Goal: Task Accomplishment & Management: Manage account settings

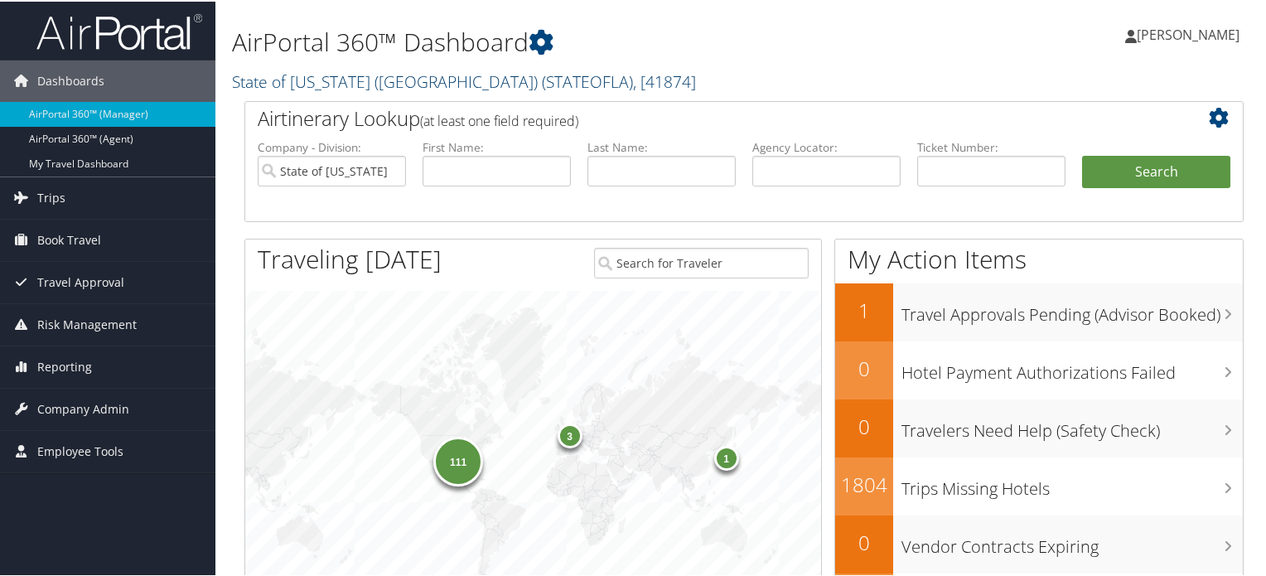
click at [394, 79] on link "State of Louisiana (SOLA) ( STATEOFLA ) , [ 41874 ]" at bounding box center [464, 80] width 464 height 22
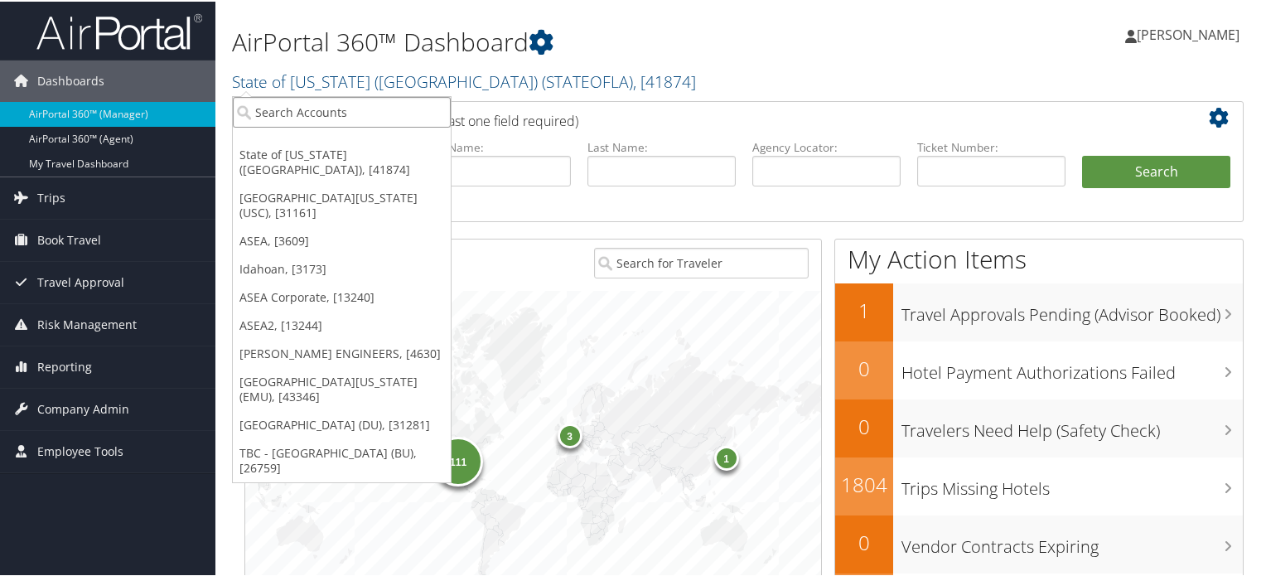
click at [380, 114] on input "search" at bounding box center [342, 110] width 218 height 31
type input "carollo"
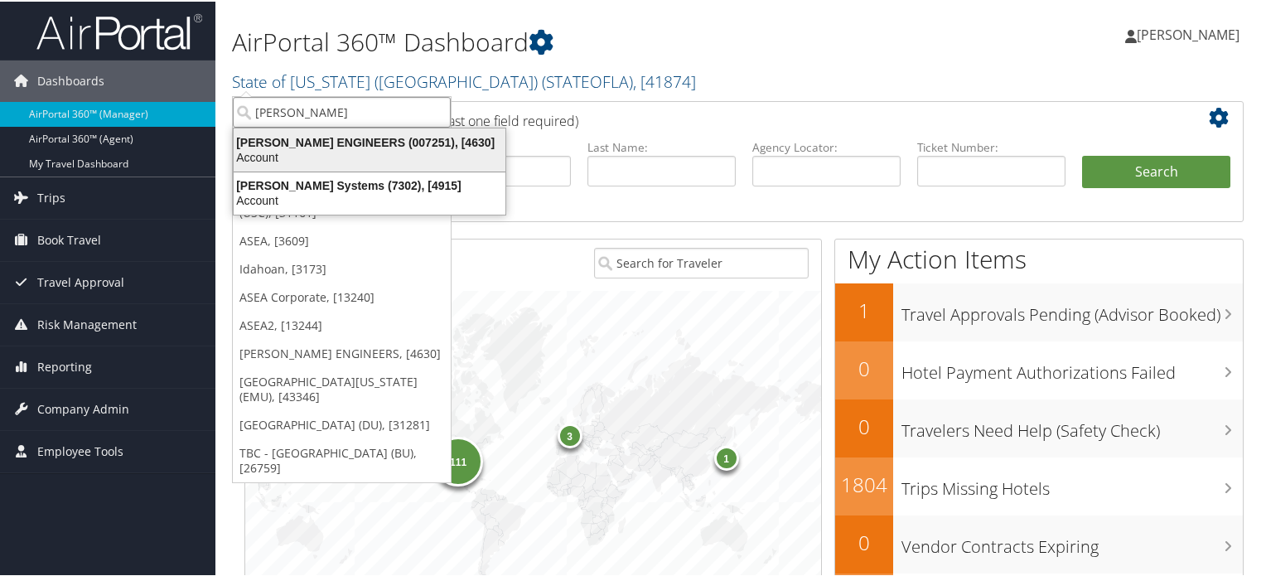
click at [388, 143] on div "CAROLLO ENGINEERS (007251), [4630]" at bounding box center [370, 140] width 292 height 15
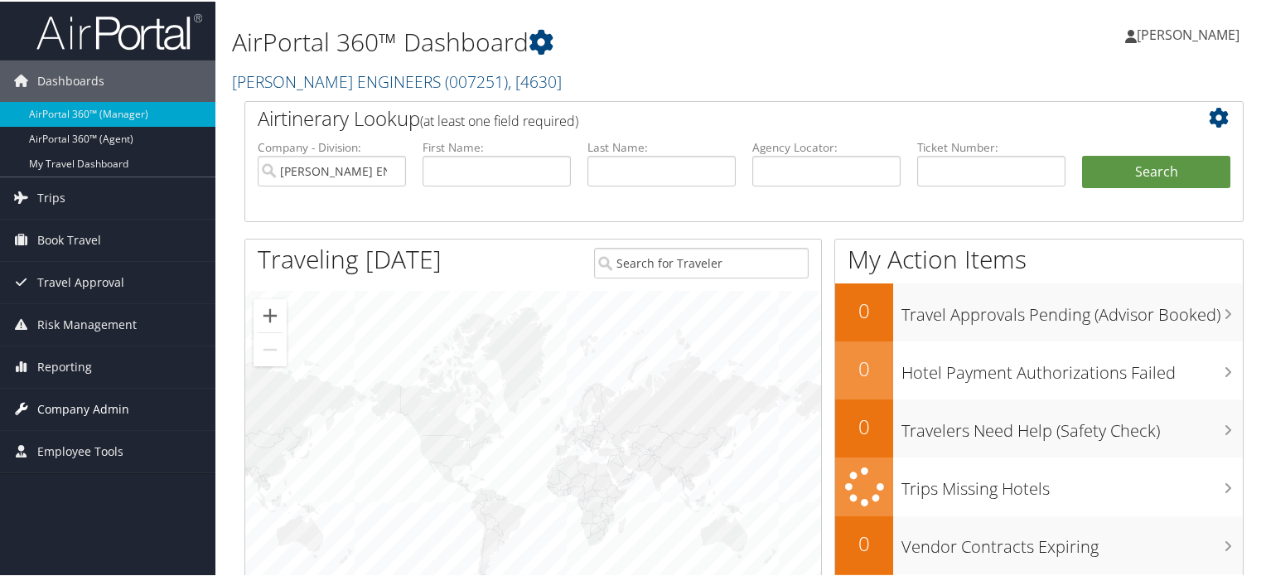
click at [74, 409] on span "Company Admin" at bounding box center [83, 407] width 92 height 41
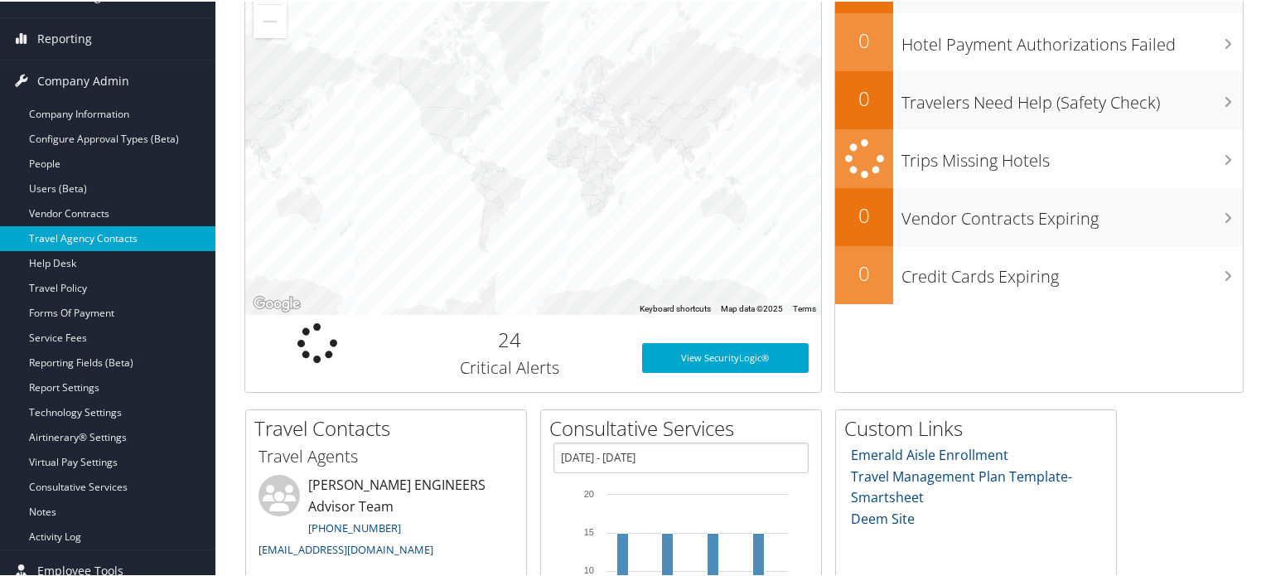
scroll to position [331, 0]
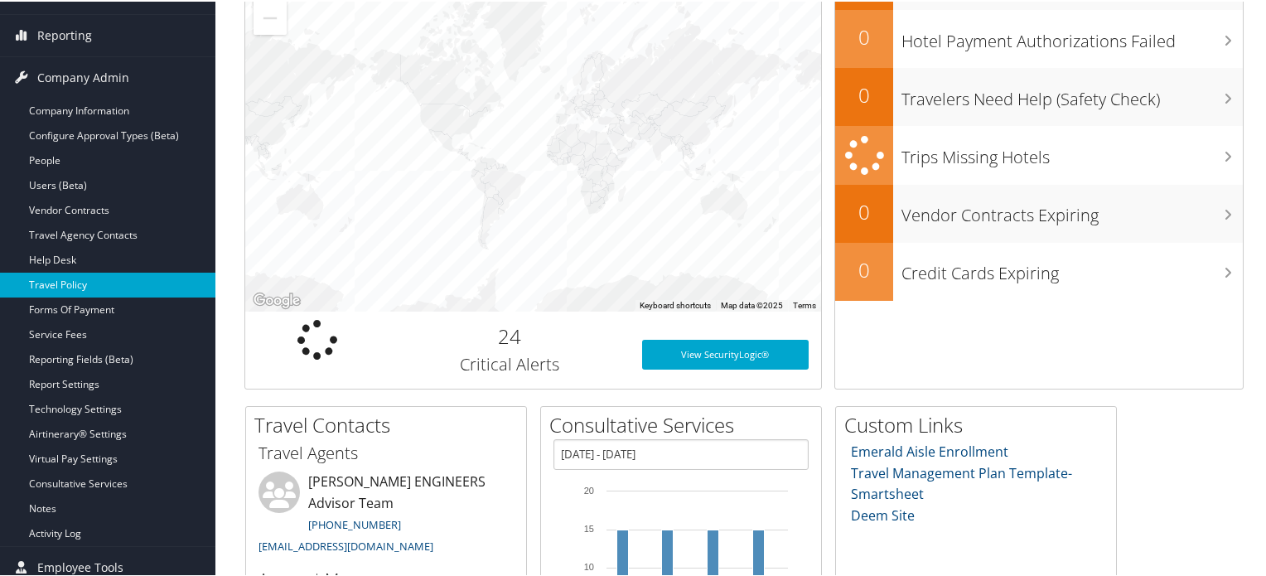
click at [76, 278] on link "Travel Policy" at bounding box center [107, 283] width 215 height 25
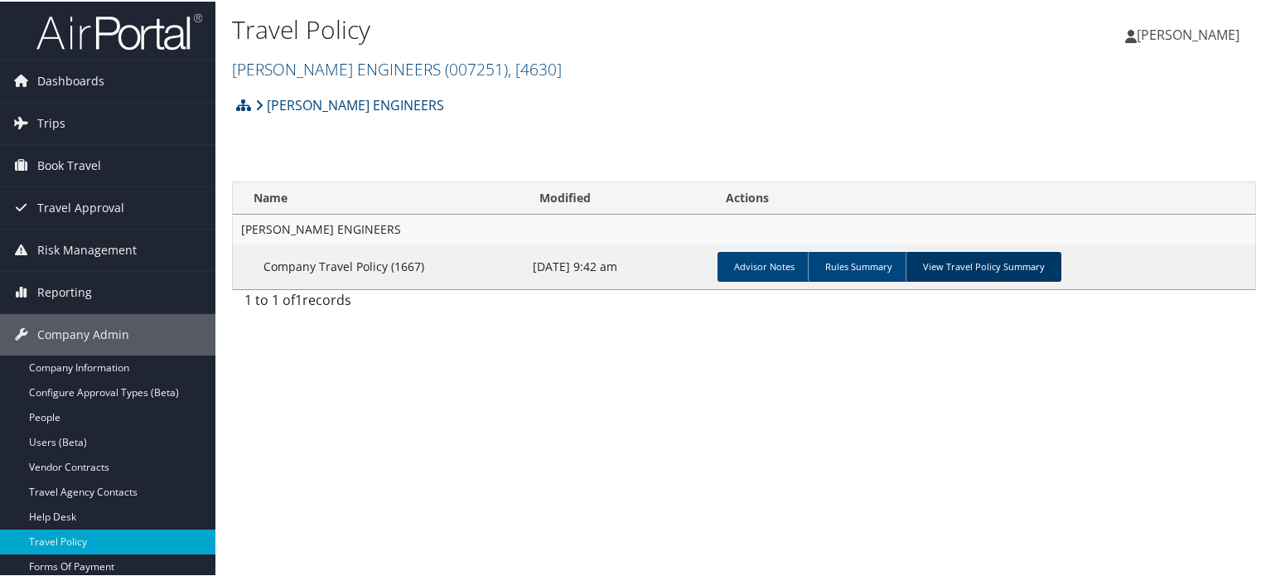
click at [971, 268] on link "View Travel Policy Summary" at bounding box center [984, 265] width 156 height 30
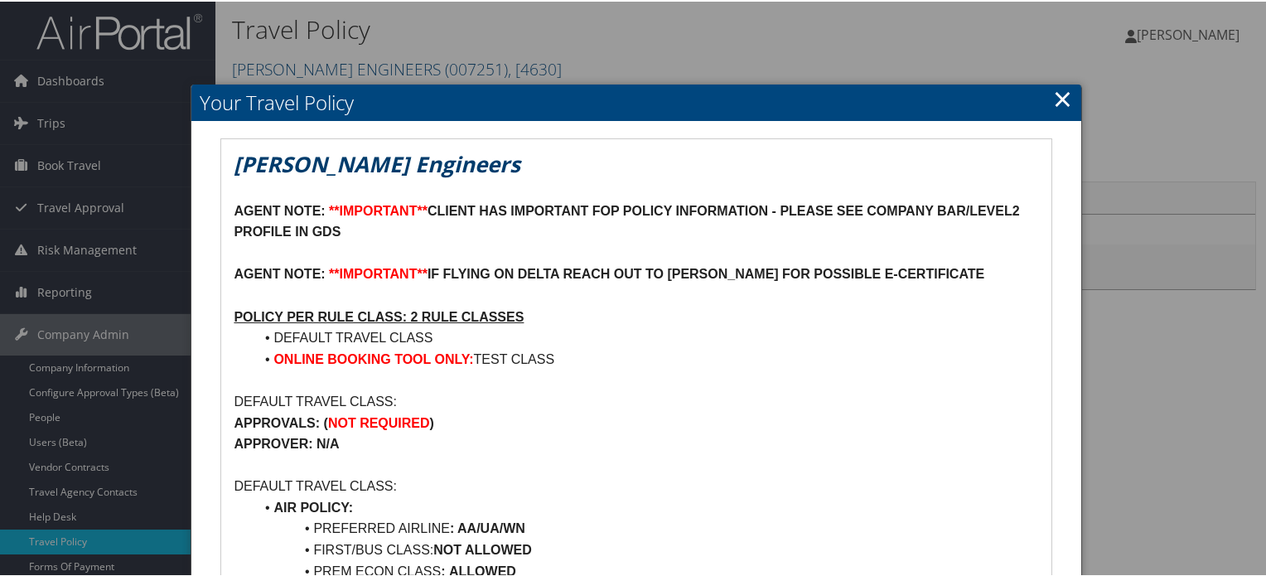
click at [1062, 104] on link "×" at bounding box center [1062, 96] width 19 height 33
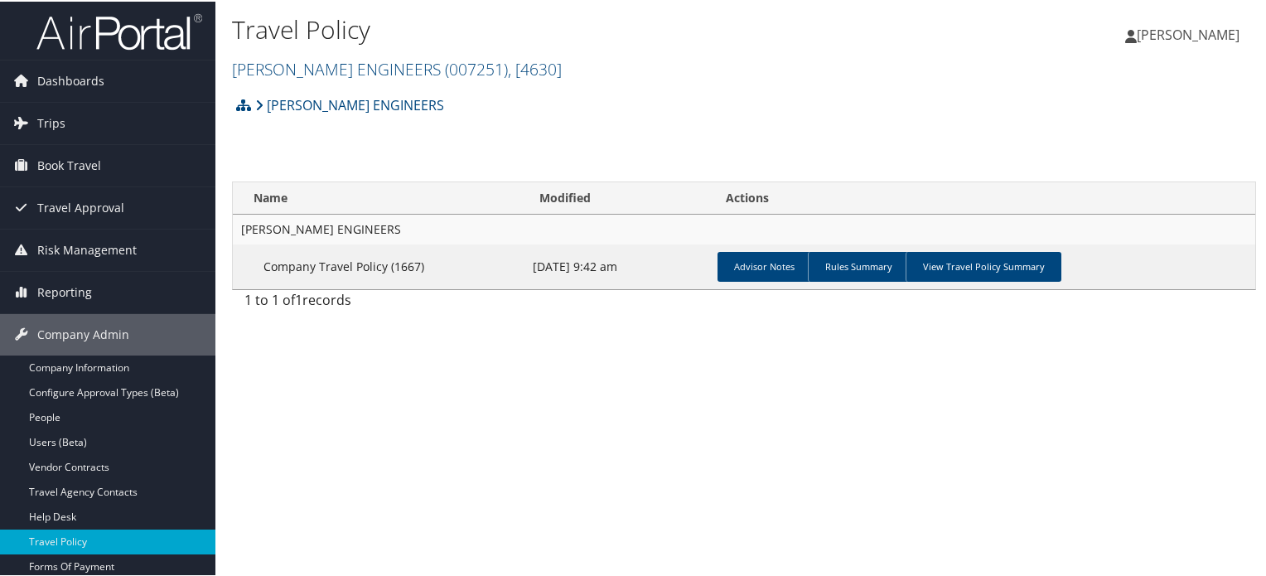
click at [121, 42] on img at bounding box center [119, 30] width 166 height 39
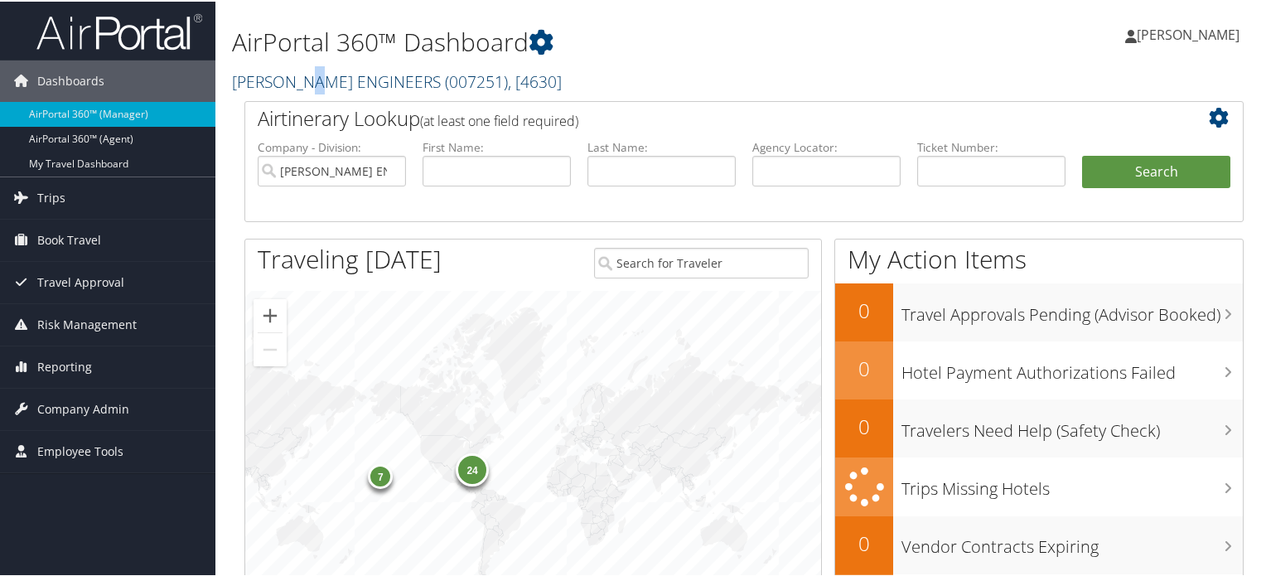
click at [321, 72] on link "[PERSON_NAME] ENGINEERS ( 007251 ) , [ 4630 ]" at bounding box center [397, 80] width 330 height 22
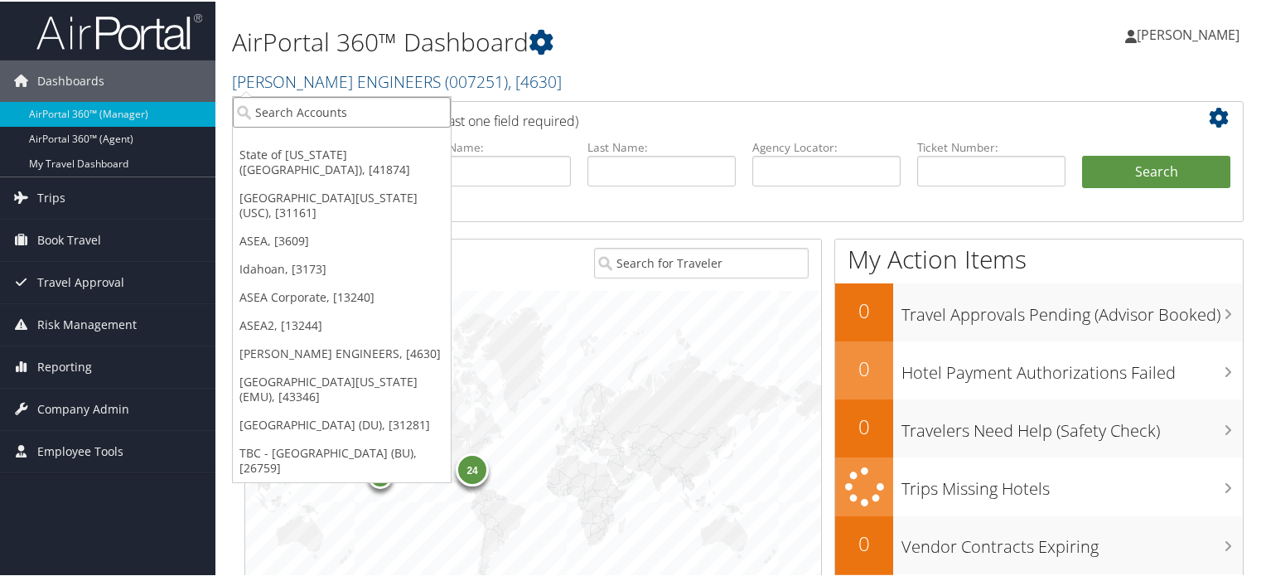
click at [322, 115] on input "search" at bounding box center [342, 110] width 218 height 31
click at [81, 274] on span "Travel Approval" at bounding box center [80, 280] width 87 height 41
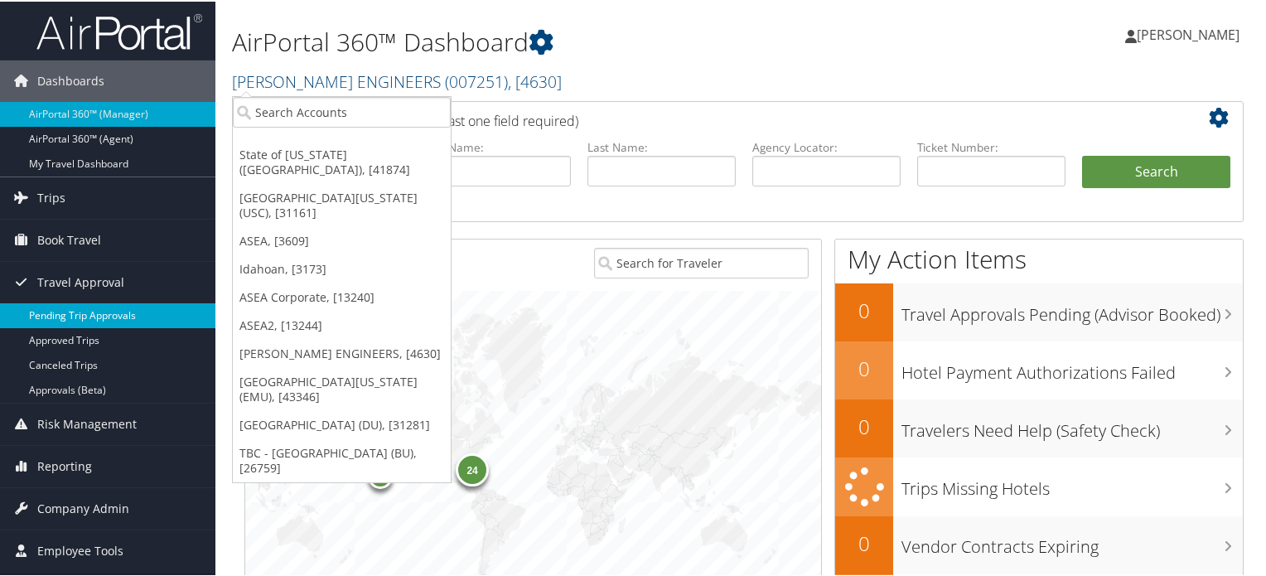
click at [92, 320] on link "Pending Trip Approvals" at bounding box center [107, 314] width 215 height 25
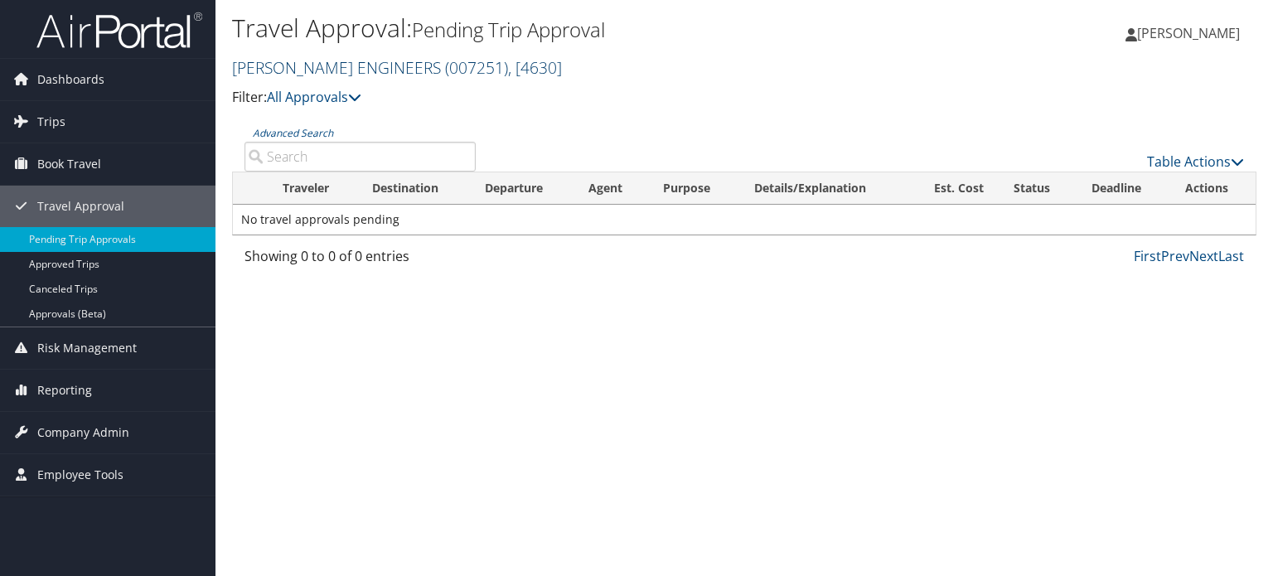
click at [445, 69] on span "( 007251 )" at bounding box center [476, 67] width 63 height 22
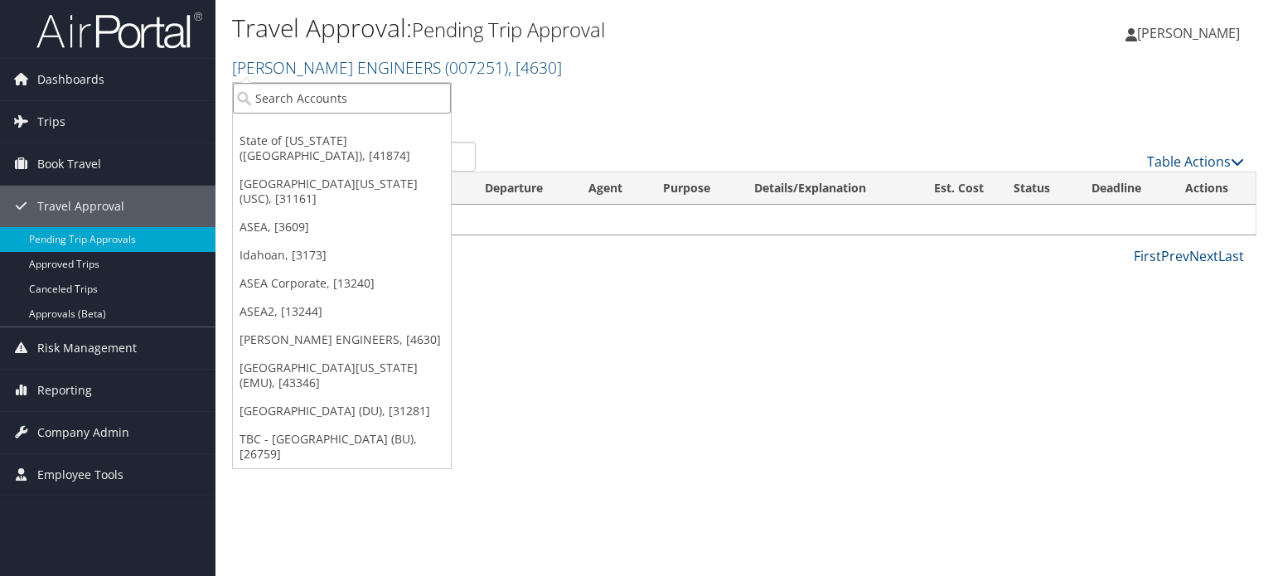
click at [401, 92] on input "search" at bounding box center [342, 98] width 218 height 31
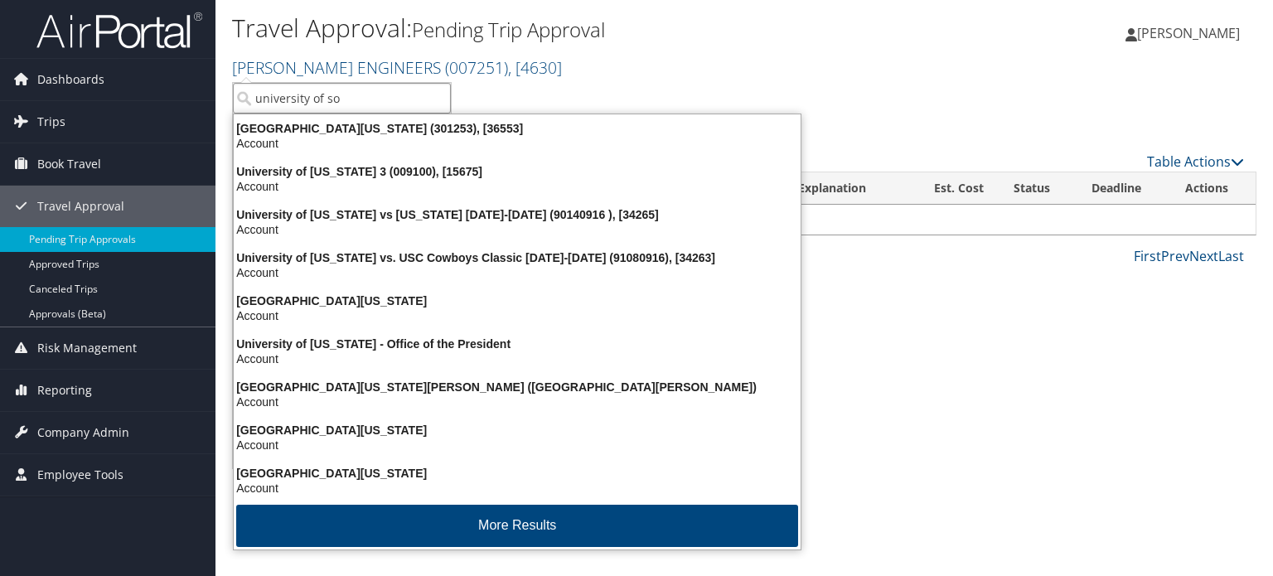
type input "university of sou"
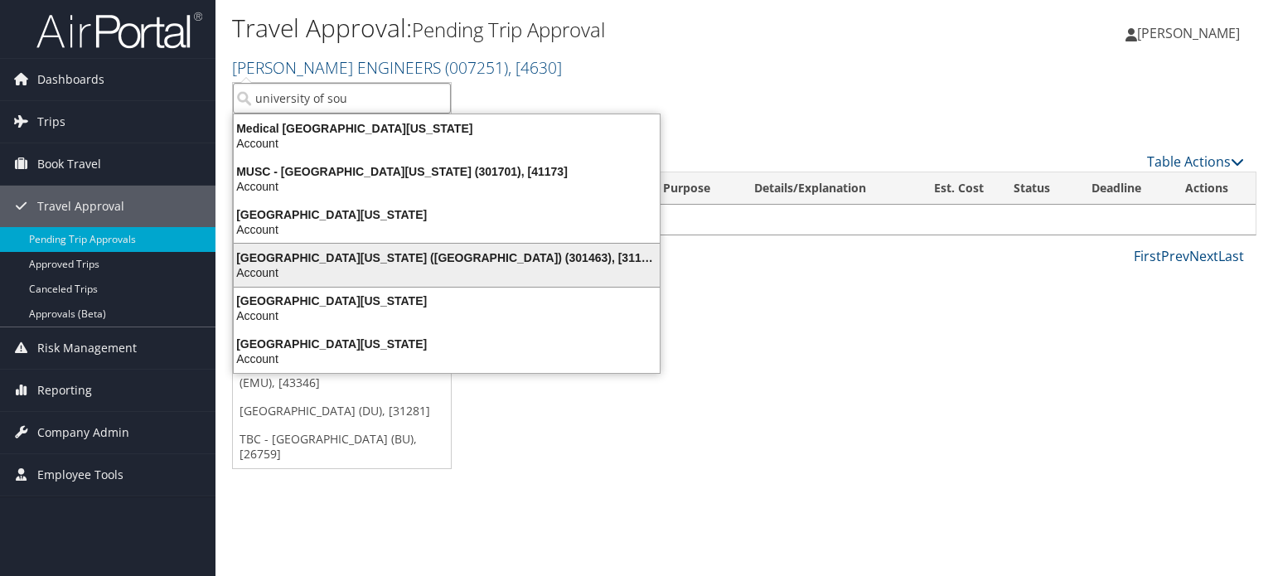
click at [443, 252] on div "University of Southern California (USC) (301463), [31161]" at bounding box center [447, 257] width 446 height 15
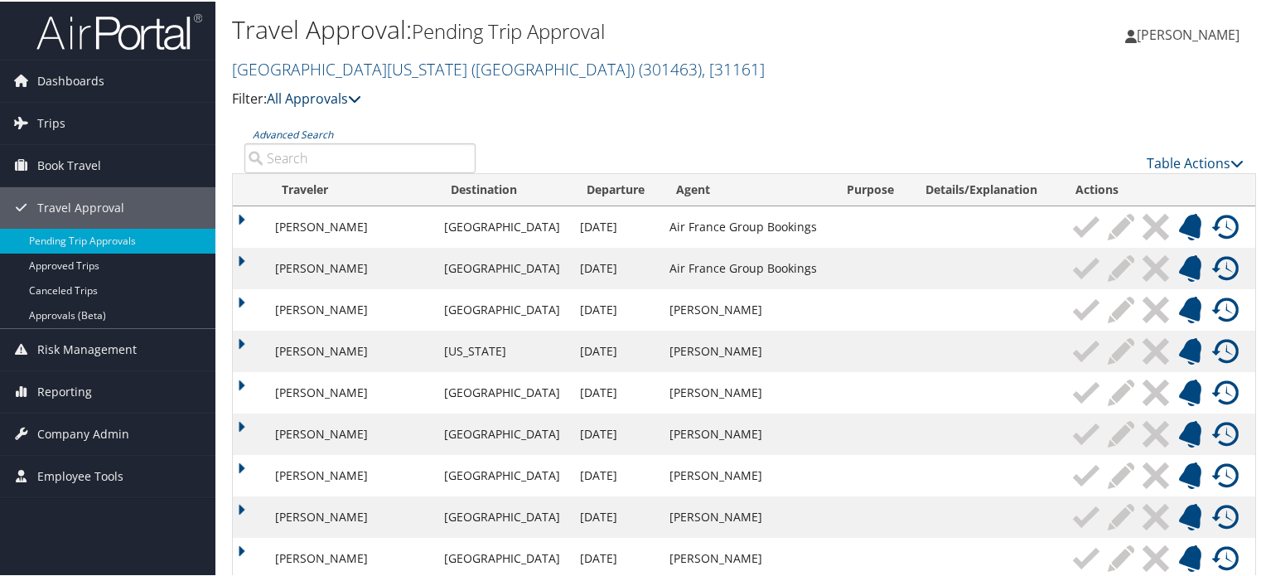
click at [361, 100] on icon at bounding box center [354, 96] width 13 height 13
click at [348, 132] on link "My Approvals" at bounding box center [380, 123] width 218 height 28
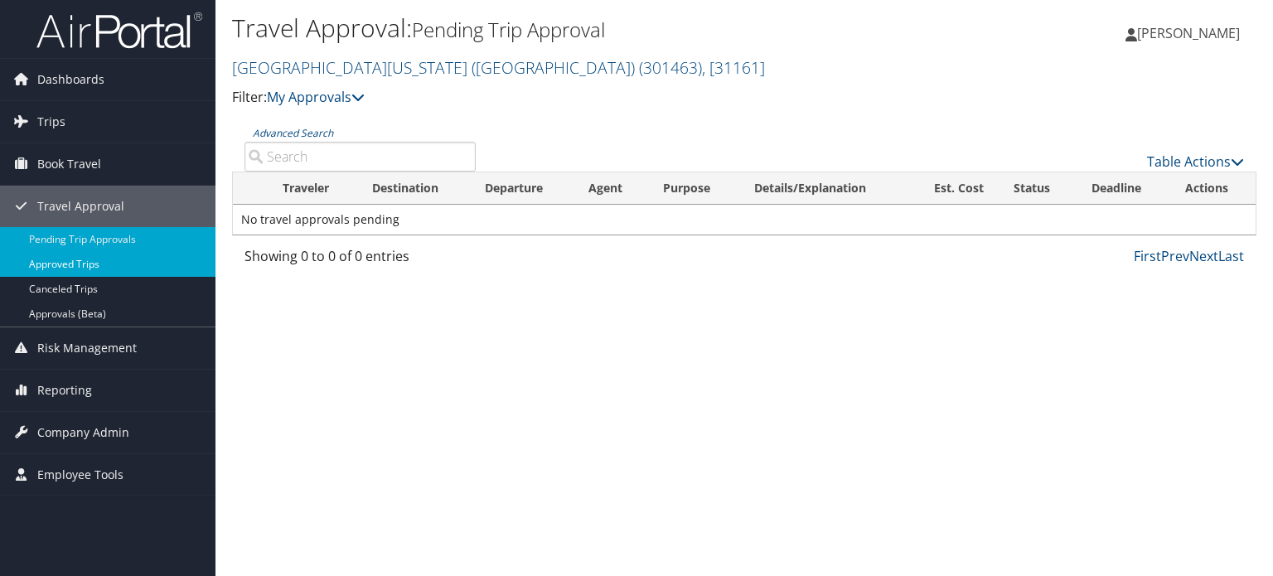
click at [74, 258] on link "Approved Trips" at bounding box center [107, 264] width 215 height 25
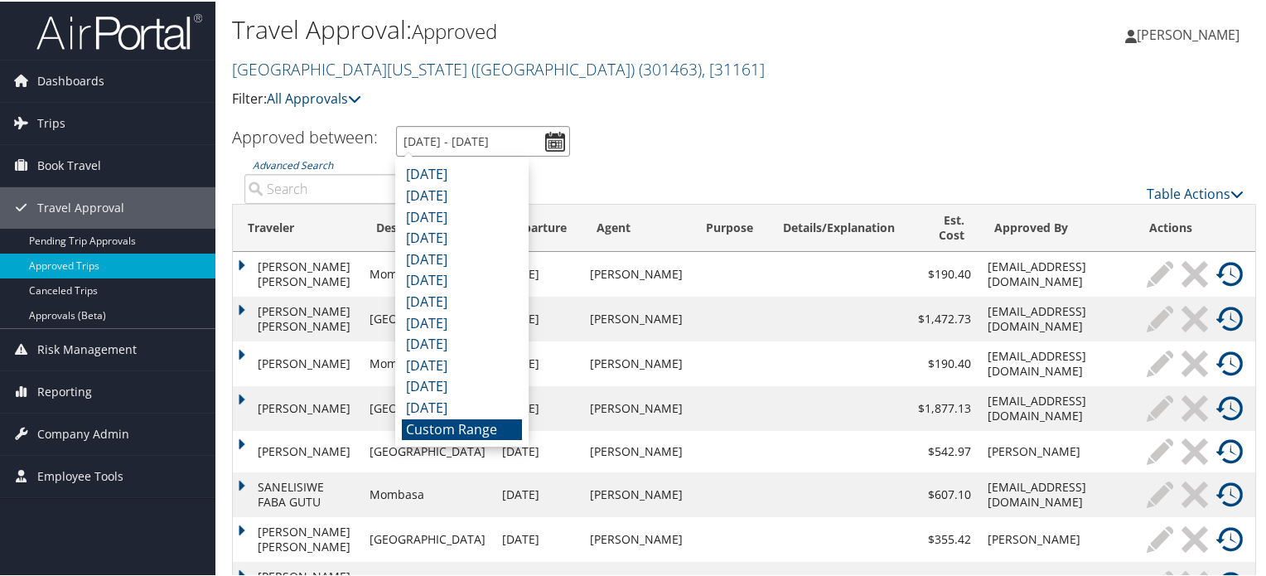
click at [551, 139] on input "9/3/2025 - 10/3/2025" at bounding box center [483, 139] width 174 height 31
click at [472, 427] on li "Custom Range" at bounding box center [462, 429] width 120 height 22
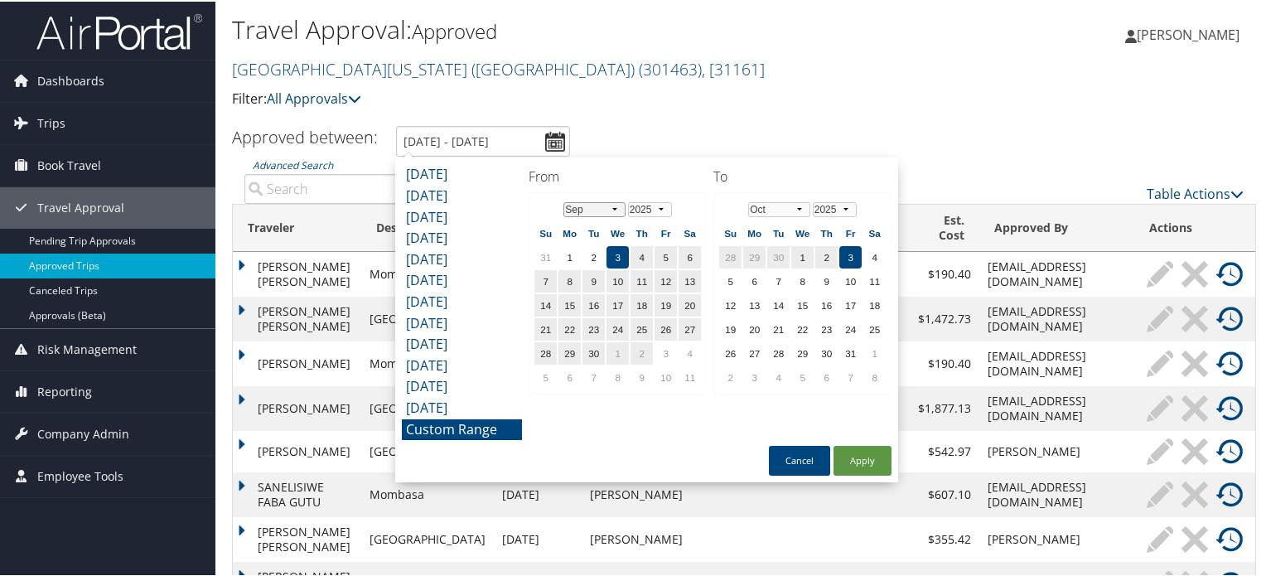
click at [614, 204] on select "Jan Feb Mar Apr May Jun Jul Aug Sep Oct Nov Dec" at bounding box center [595, 208] width 62 height 15
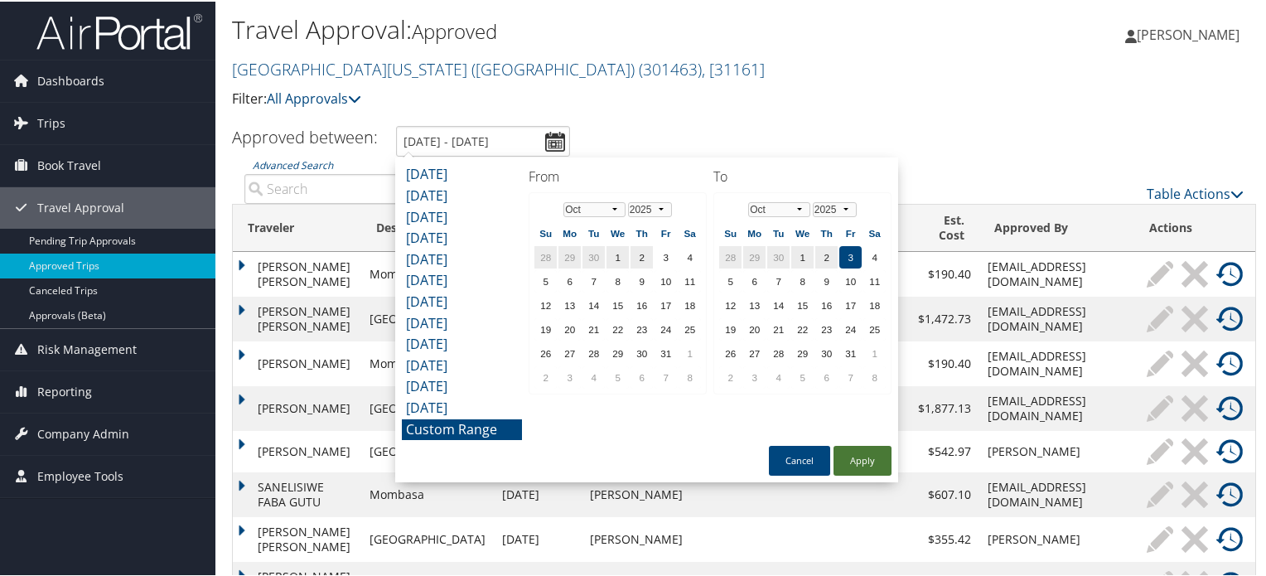
click at [859, 462] on button "Apply" at bounding box center [863, 459] width 58 height 30
type input "9/3/2025 - 10/3/2025"
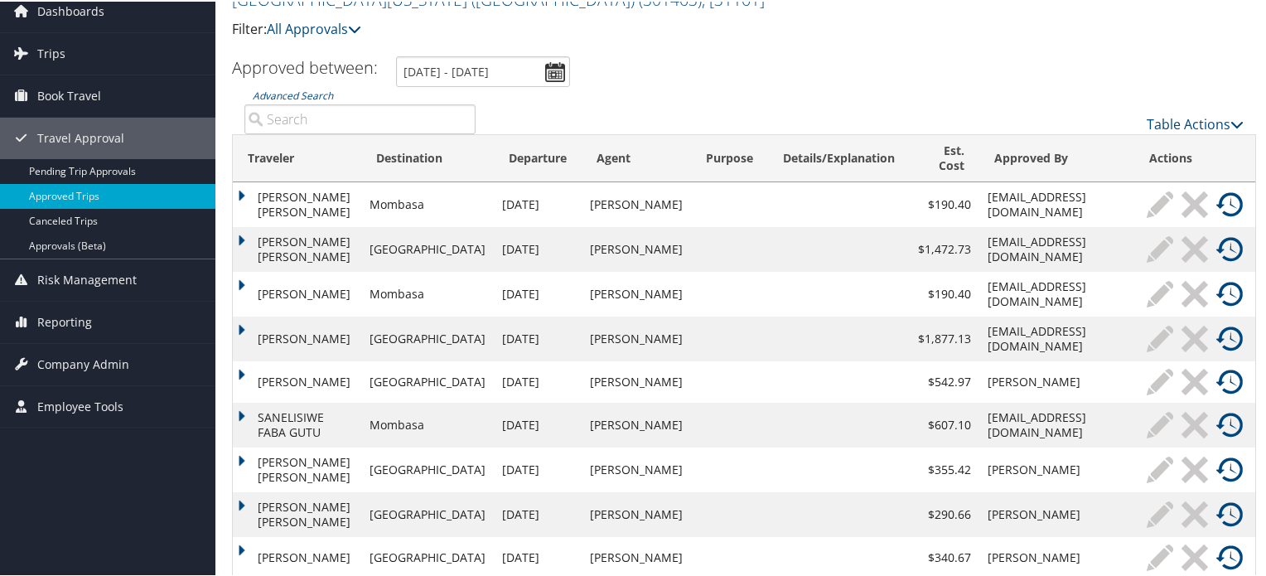
scroll to position [150, 0]
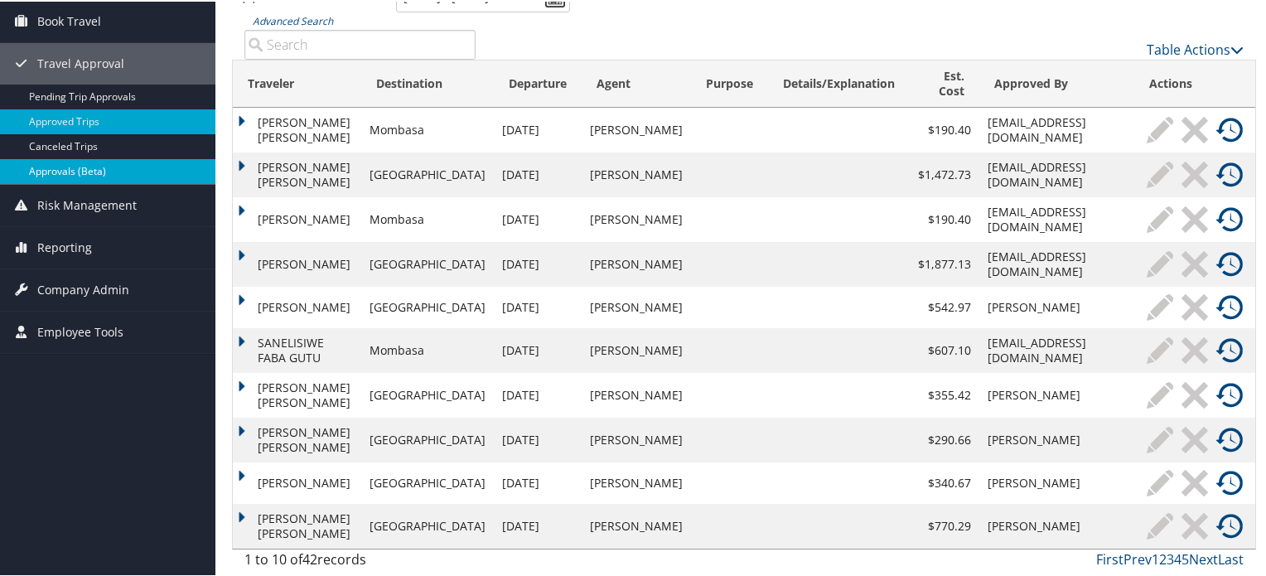
click at [75, 157] on link "Approvals (Beta)" at bounding box center [107, 169] width 215 height 25
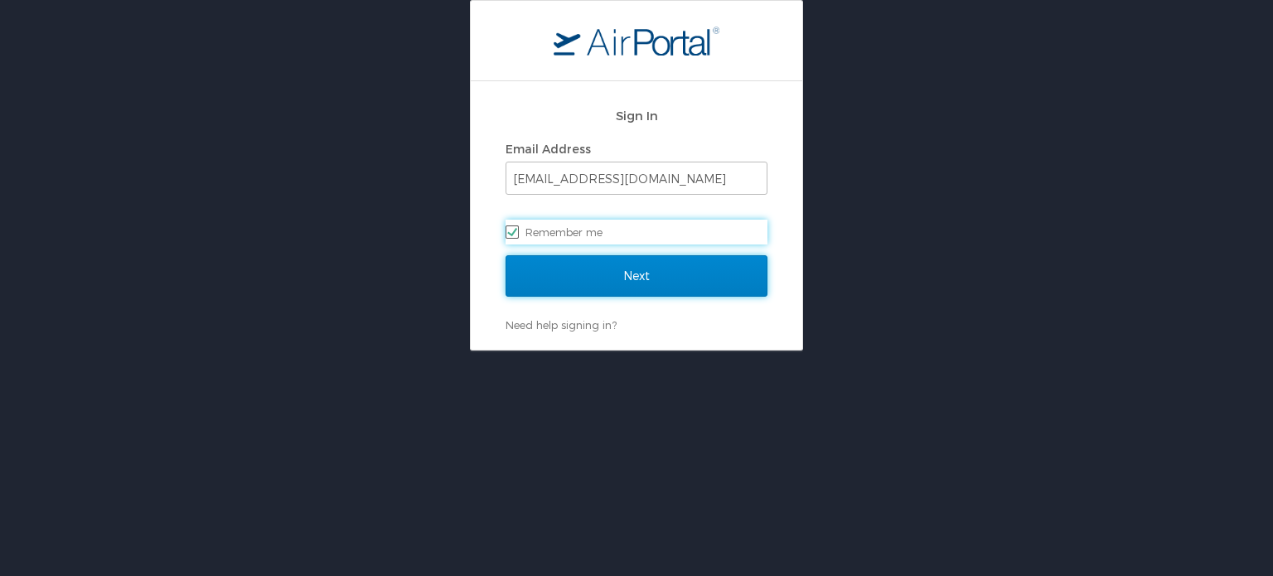
click at [640, 273] on input "Next" at bounding box center [636, 275] width 262 height 41
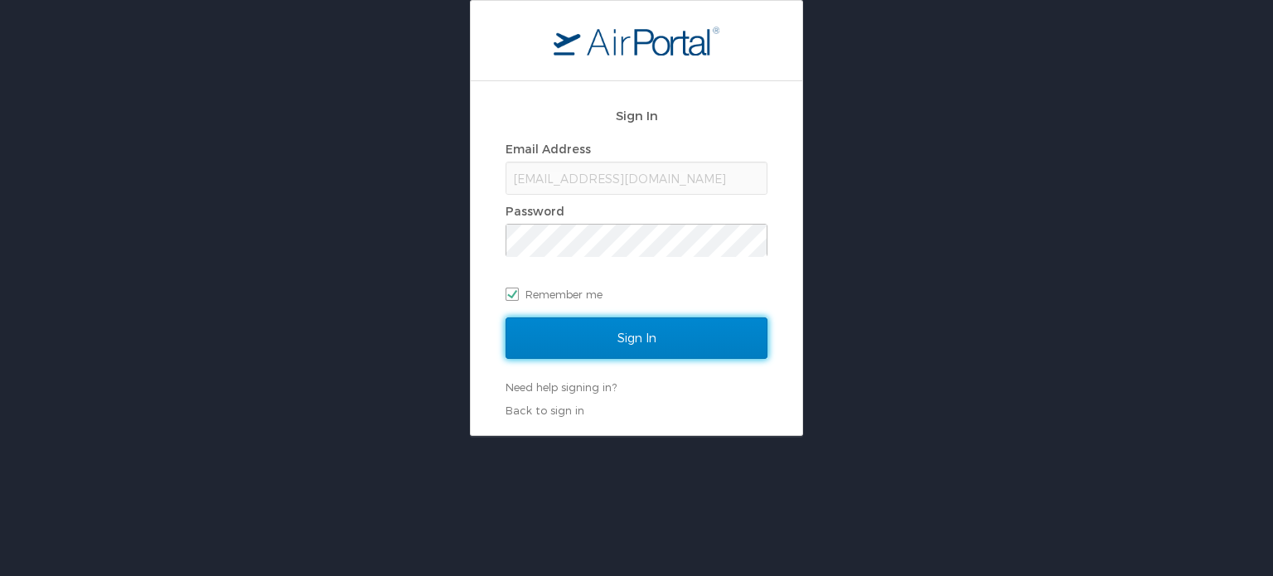
click at [651, 342] on input "Sign In" at bounding box center [636, 337] width 262 height 41
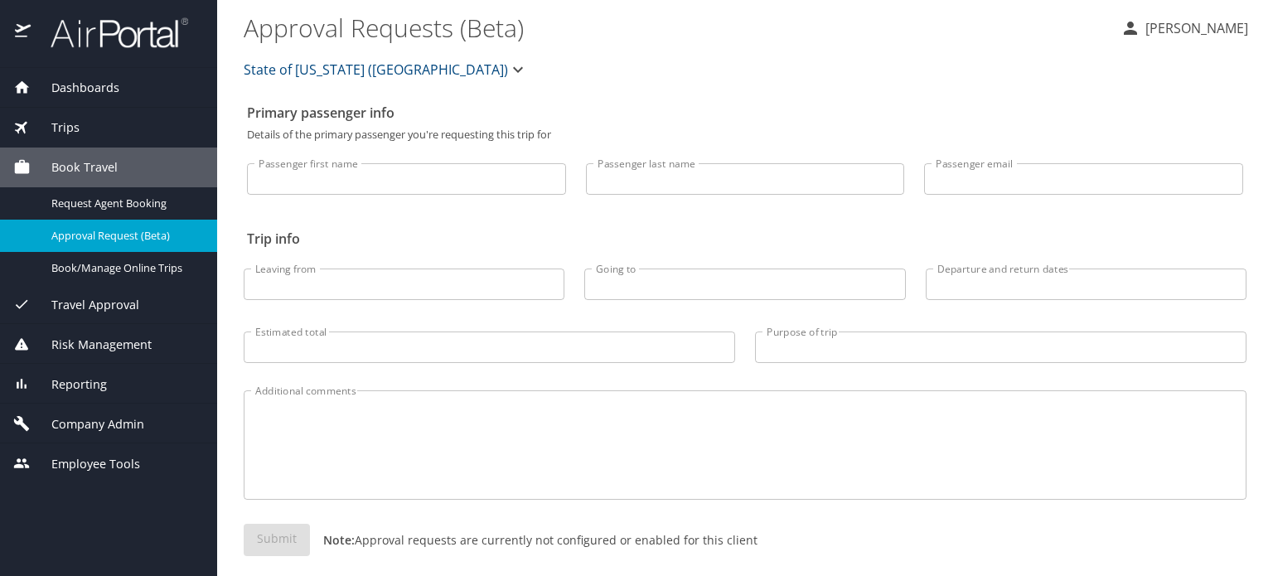
click at [129, 300] on span "Travel Approval" at bounding box center [85, 305] width 109 height 18
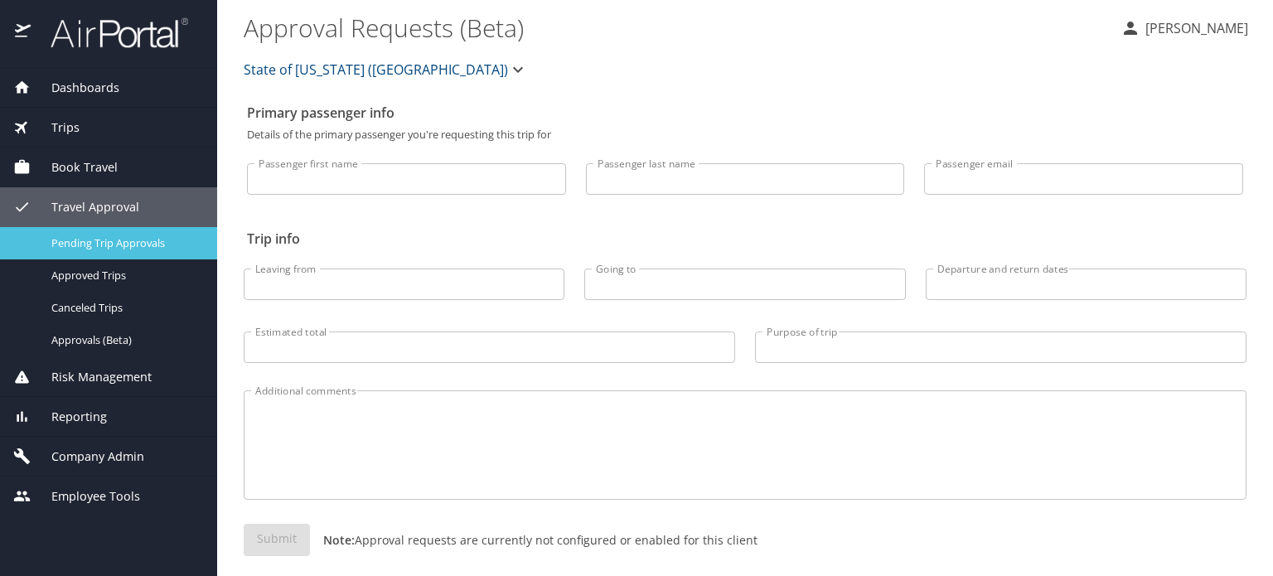
click at [128, 245] on span "Pending Trip Approvals" at bounding box center [124, 243] width 146 height 16
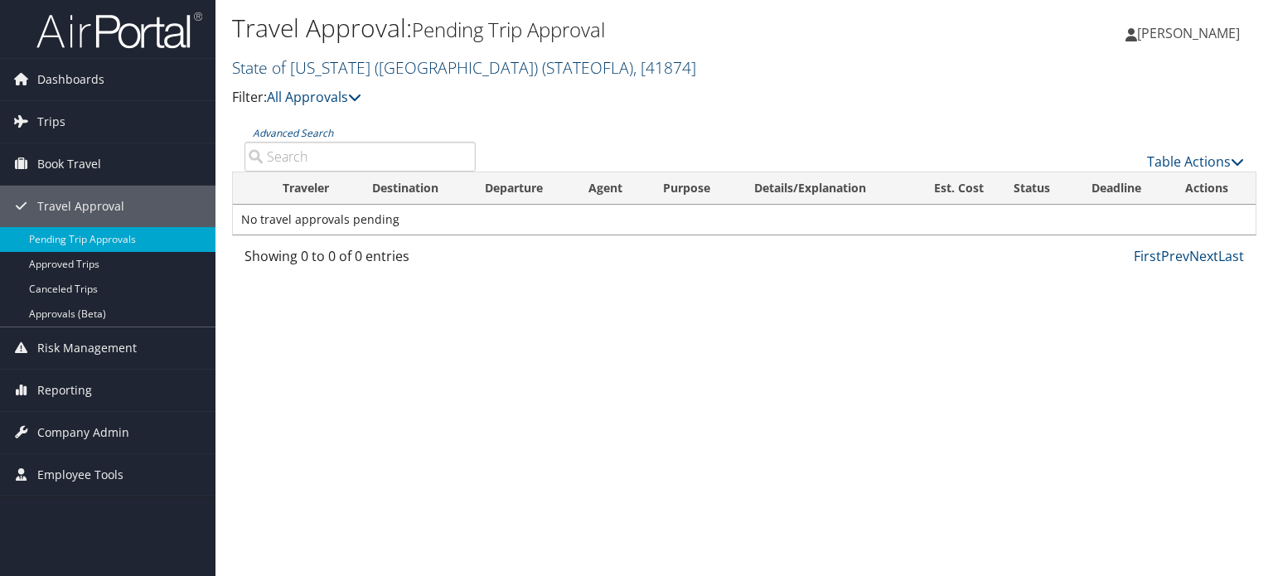
click at [542, 74] on span "( STATEOFLA )" at bounding box center [587, 67] width 91 height 22
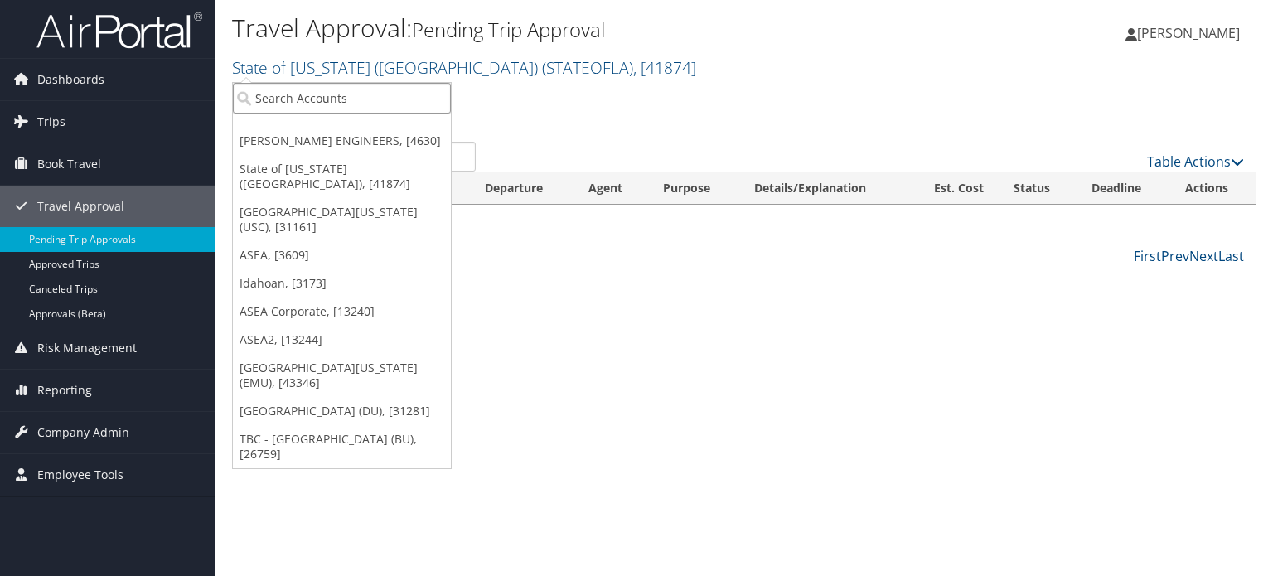
click at [396, 94] on input "search" at bounding box center [342, 98] width 218 height 31
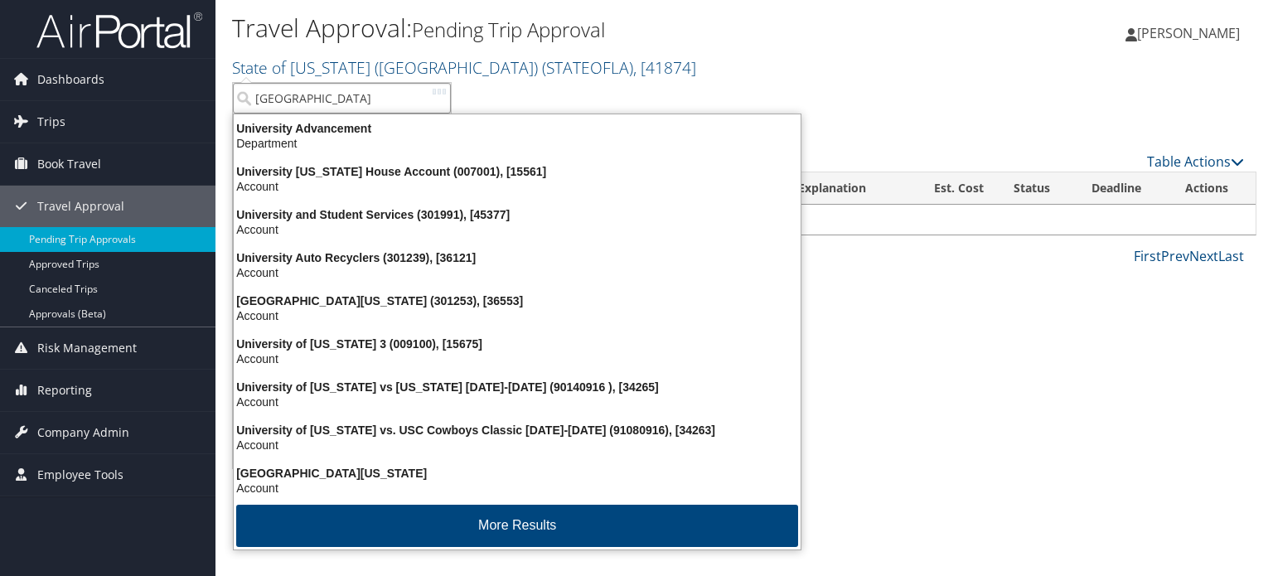
type input "university of souther"
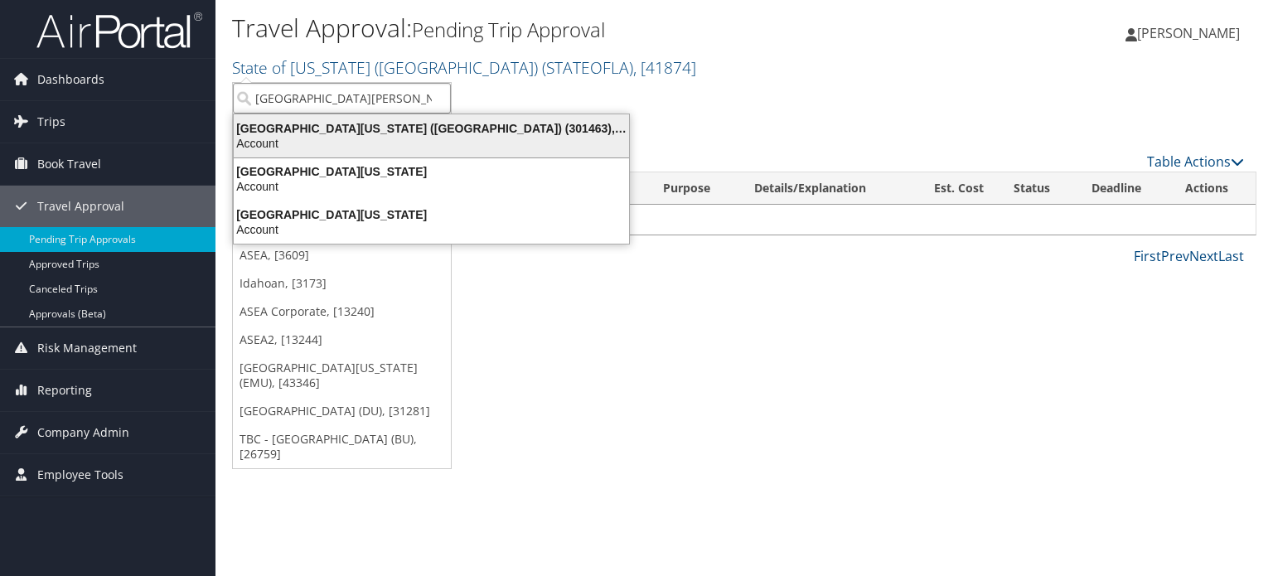
click at [417, 136] on div "Account" at bounding box center [431, 143] width 415 height 15
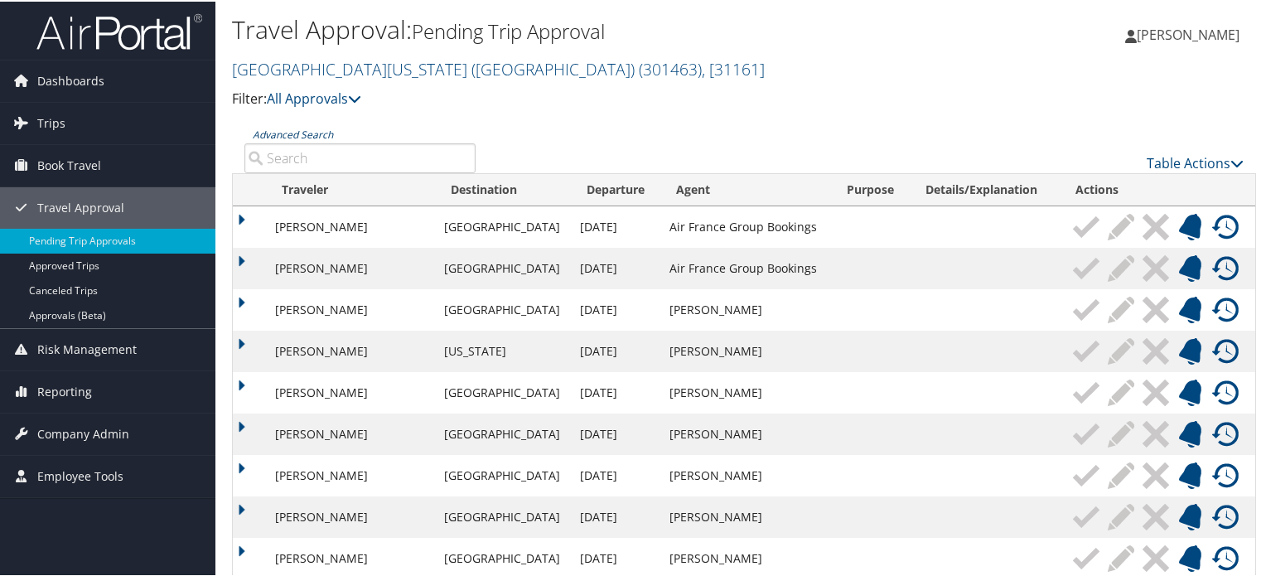
click at [315, 135] on link "Advanced Search" at bounding box center [293, 133] width 80 height 14
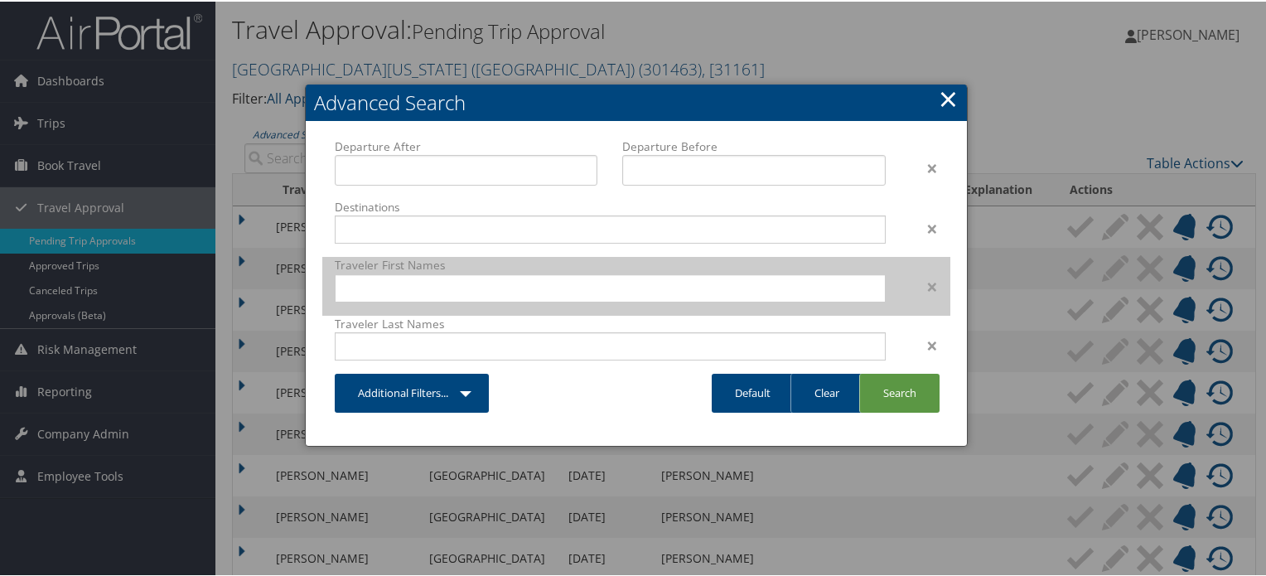
click at [663, 304] on div "Traveler First Names" at bounding box center [610, 284] width 576 height 58
click at [659, 293] on input "text" at bounding box center [611, 286] width 530 height 17
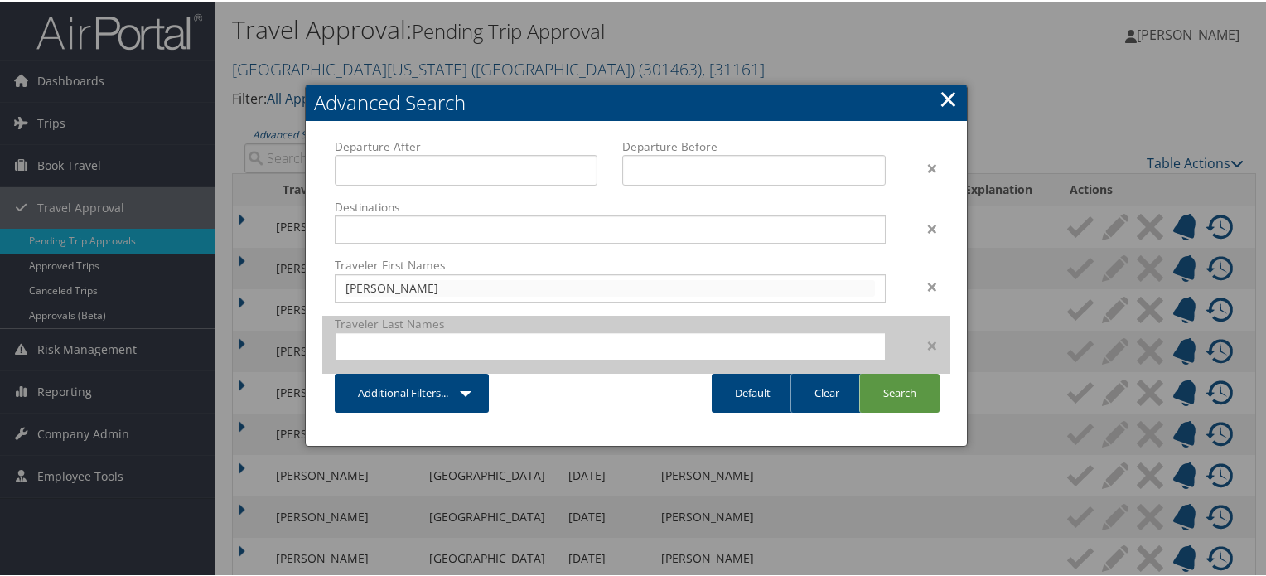
type input "eric"
click at [575, 349] on input "text" at bounding box center [611, 344] width 530 height 17
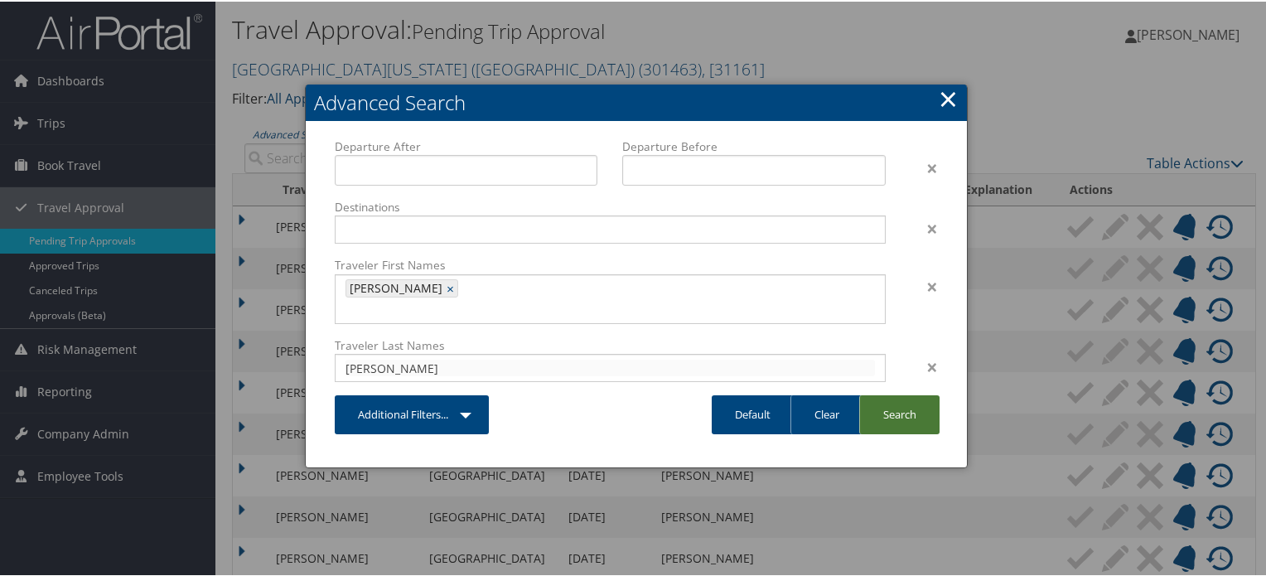
type input "kriner"
click at [912, 394] on link "Search" at bounding box center [899, 413] width 80 height 39
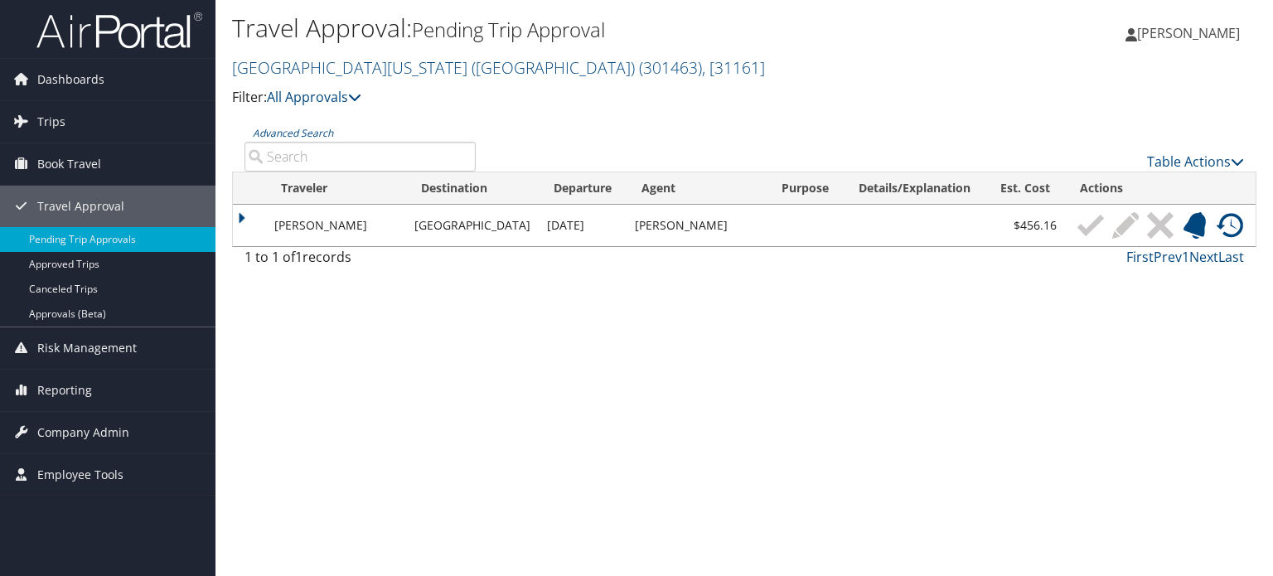
click at [118, 39] on img at bounding box center [119, 30] width 166 height 39
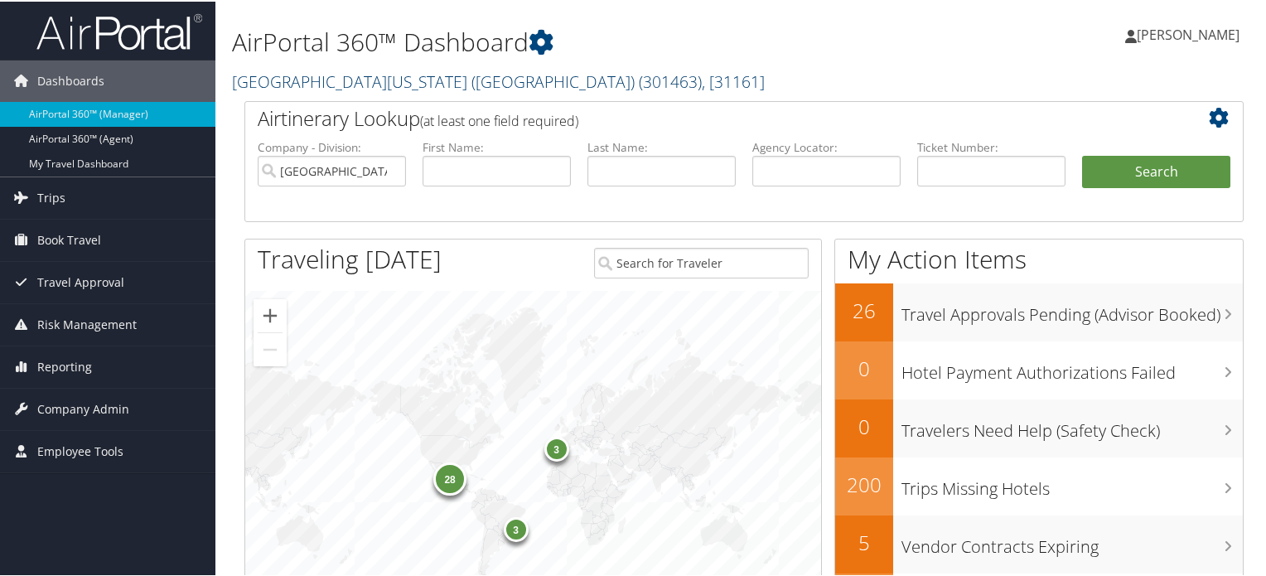
click at [471, 75] on link "[GEOGRAPHIC_DATA][US_STATE] ([GEOGRAPHIC_DATA]) ( 301463 ) , [ 31161 ]" at bounding box center [498, 80] width 533 height 22
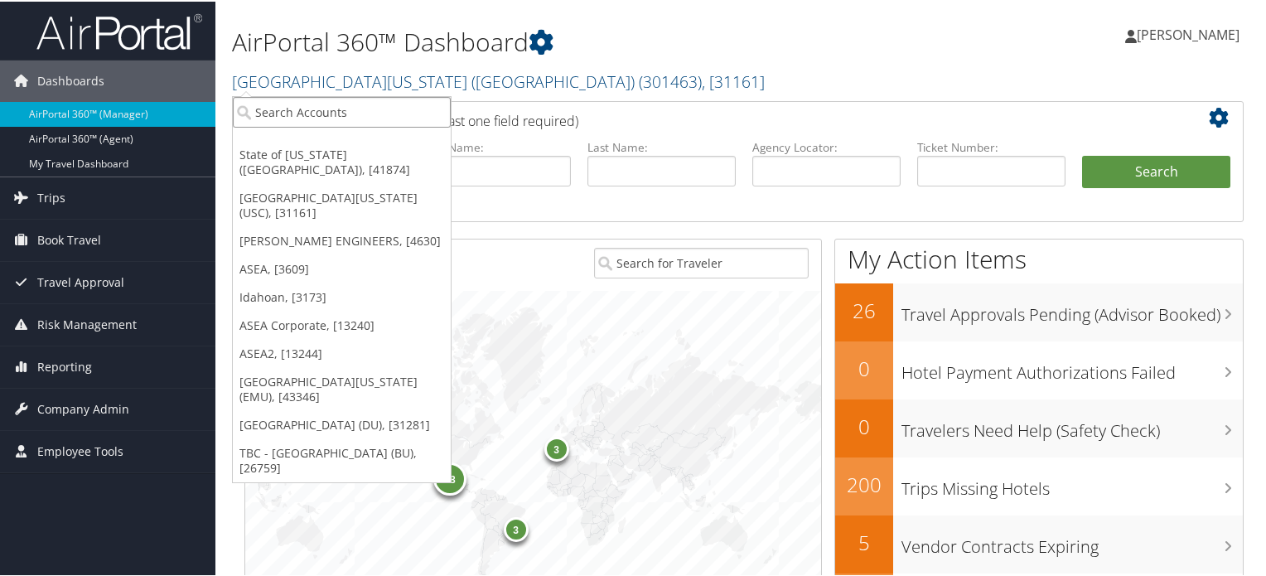
click at [382, 101] on input "search" at bounding box center [342, 110] width 218 height 31
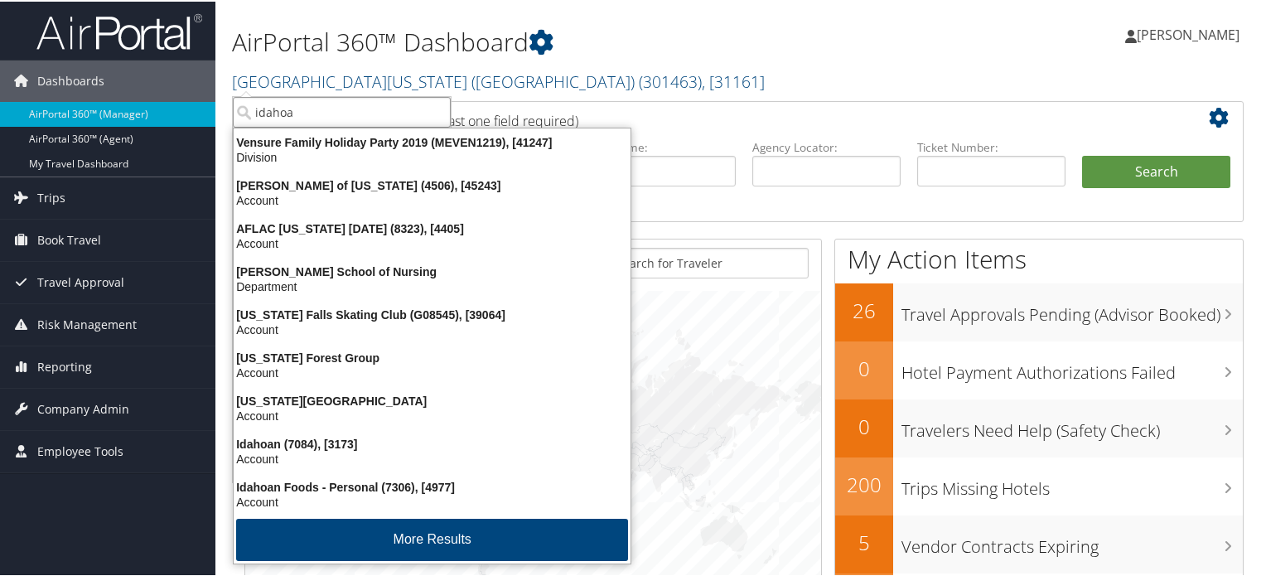
type input "idahoan"
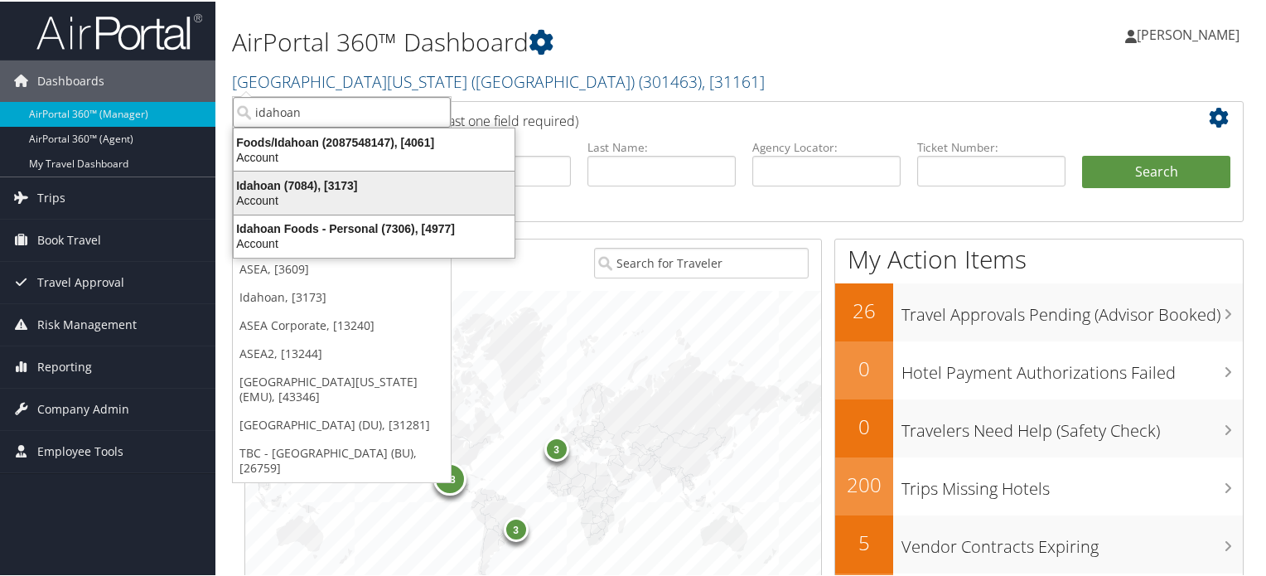
click at [355, 175] on div "Idahoan (7084), [3173] Account" at bounding box center [374, 191] width 276 height 38
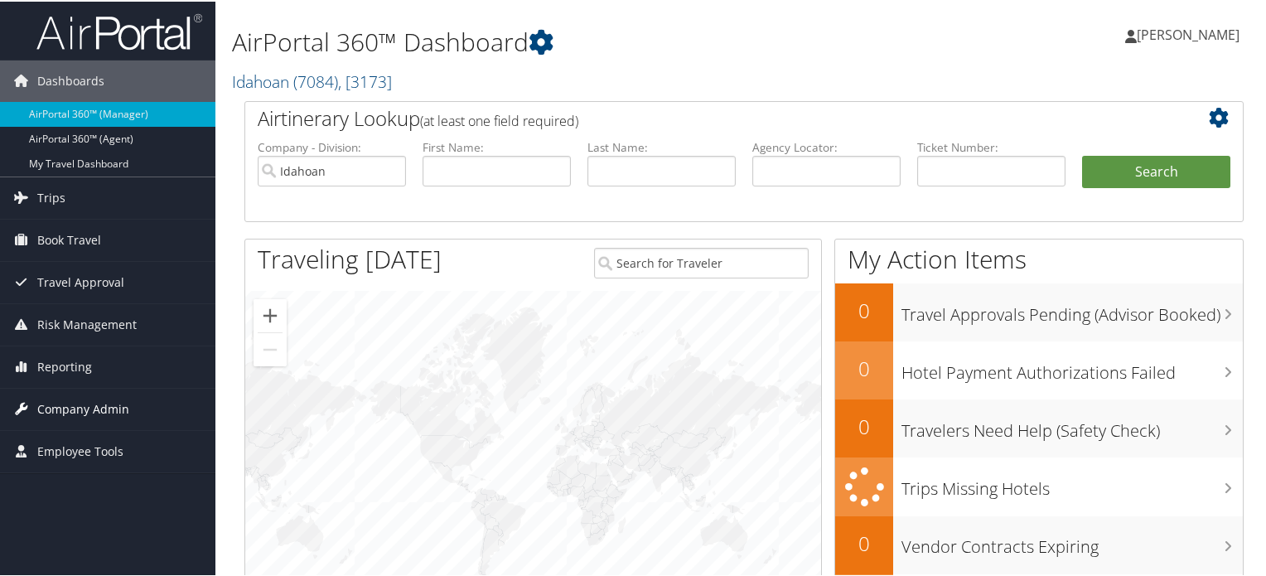
click at [87, 405] on span "Company Admin" at bounding box center [83, 407] width 92 height 41
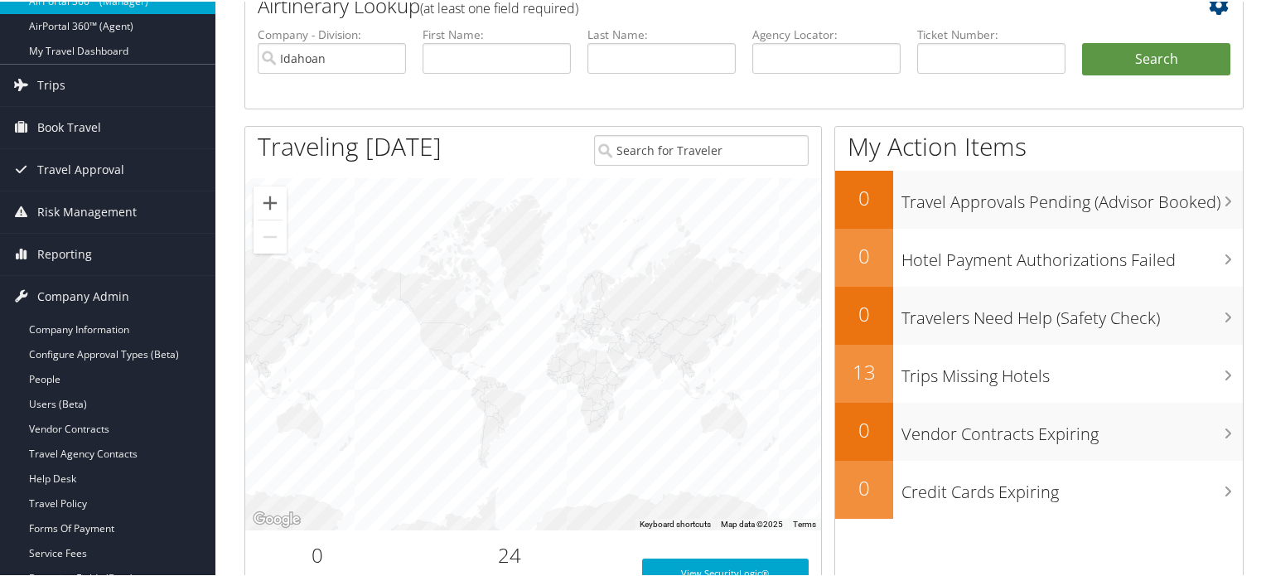
scroll to position [331, 0]
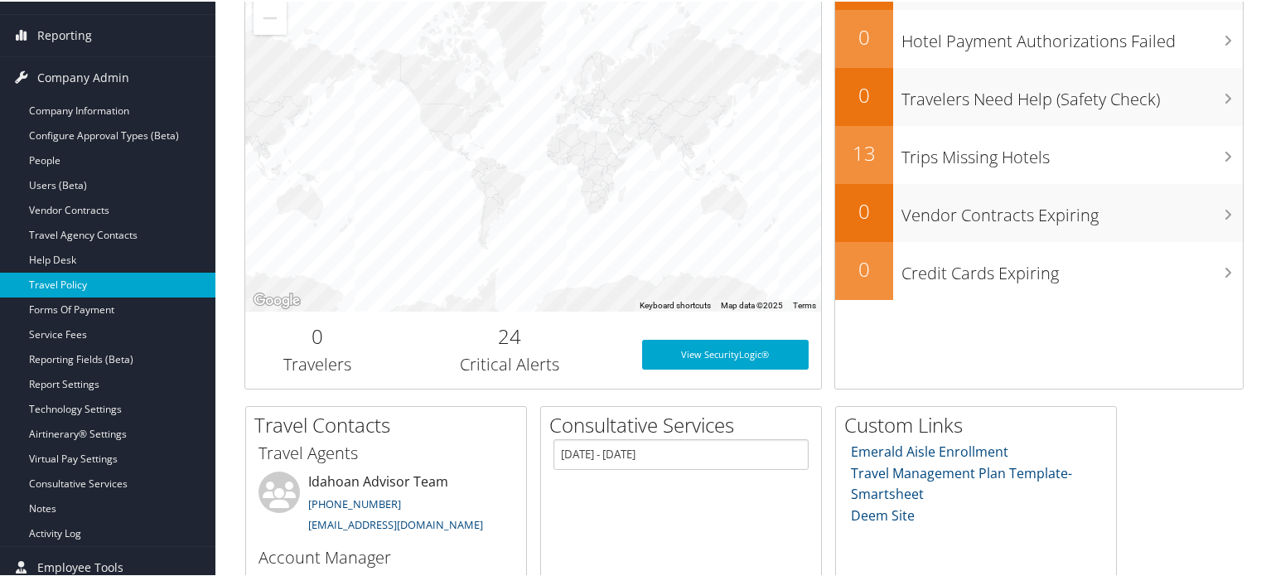
click at [70, 275] on link "Travel Policy" at bounding box center [107, 283] width 215 height 25
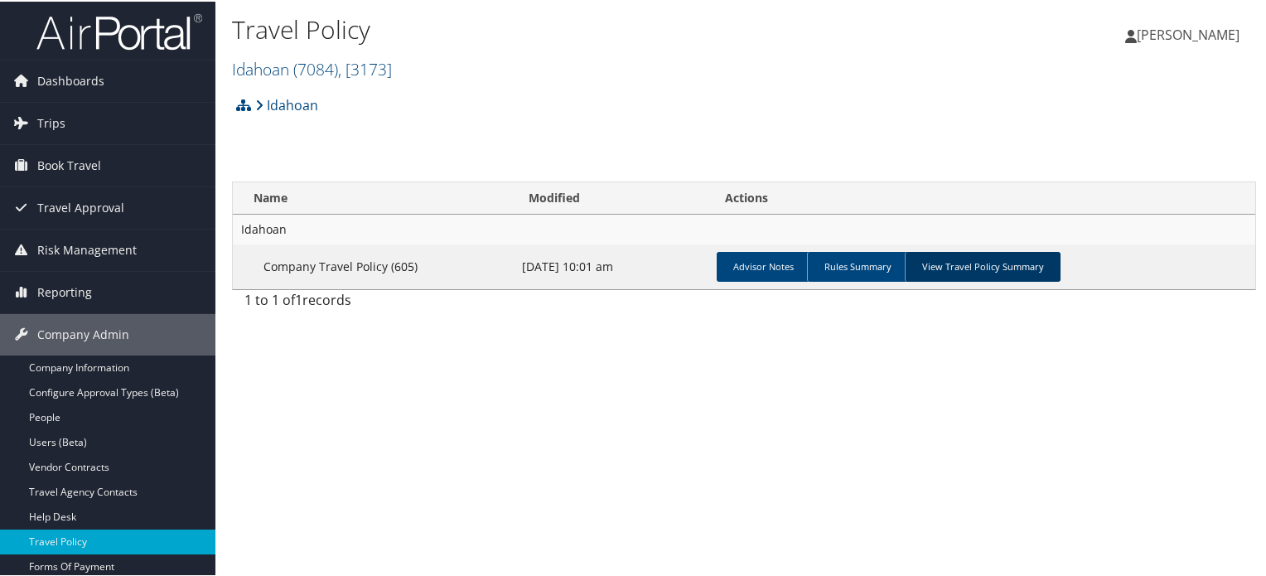
click at [984, 272] on link "View Travel Policy Summary" at bounding box center [983, 265] width 156 height 30
